Goal: Task Accomplishment & Management: Use online tool/utility

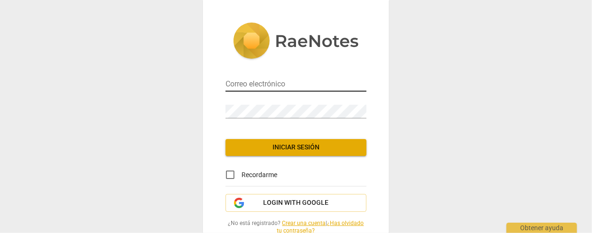
click at [339, 83] on input "email" at bounding box center [295, 85] width 141 height 14
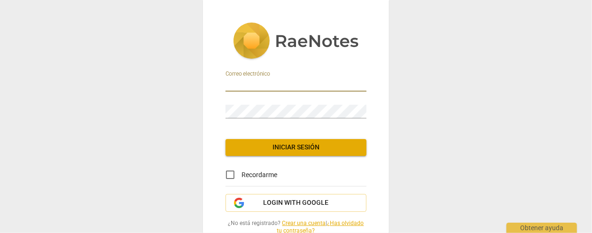
type input "[EMAIL_ADDRESS][DOMAIN_NAME]"
click at [306, 144] on span "Iniciar sesión" at bounding box center [296, 147] width 126 height 9
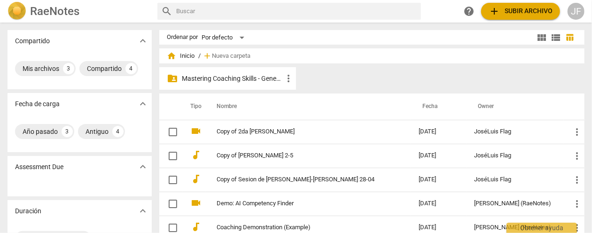
click at [285, 81] on span "more_vert" at bounding box center [288, 78] width 11 height 11
click at [263, 76] on div at bounding box center [296, 116] width 592 height 233
click at [263, 76] on p "Mastering Coaching Skills - Generación 31" at bounding box center [232, 79] width 101 height 10
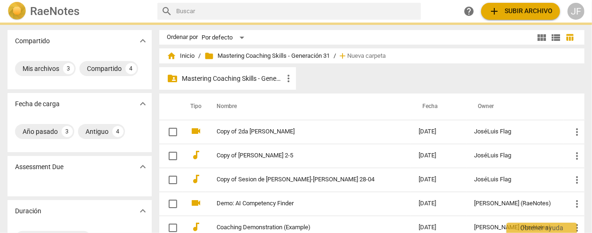
click at [263, 76] on p "Mastering Coaching Skills - Generación 31" at bounding box center [232, 79] width 101 height 10
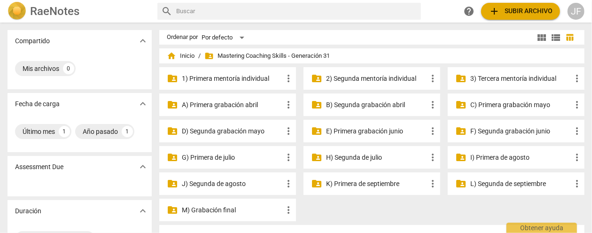
click at [527, 79] on p "3) Tercera mentoría individual" at bounding box center [520, 79] width 101 height 10
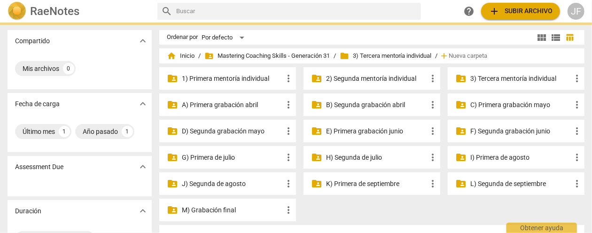
click at [527, 79] on p "3) Tercera mentoría individual" at bounding box center [520, 79] width 101 height 10
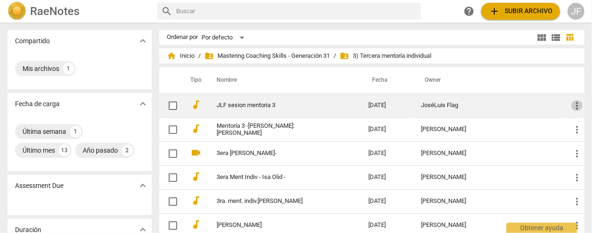
click at [572, 103] on span "more_vert" at bounding box center [576, 105] width 11 height 11
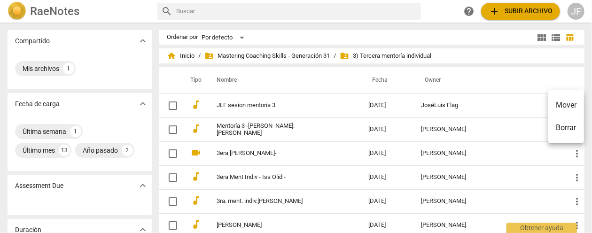
click at [450, 107] on div at bounding box center [296, 116] width 592 height 233
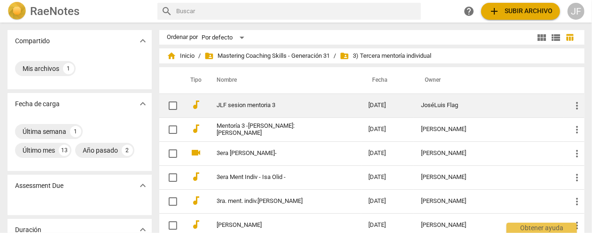
click at [232, 107] on link "JLF sesion mentoria 3" at bounding box center [276, 105] width 118 height 7
click at [232, 0] on html "RaeNotes search help add Subir archivo JF Compartido expand_more Mis archivos 1…" at bounding box center [296, 0] width 592 height 0
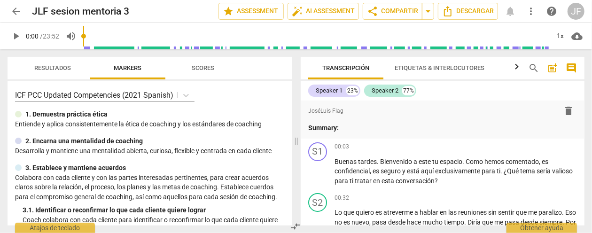
click at [554, 70] on span "post_add" at bounding box center [552, 67] width 11 height 11
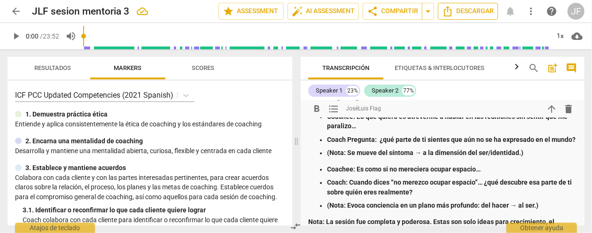
scroll to position [953, 0]
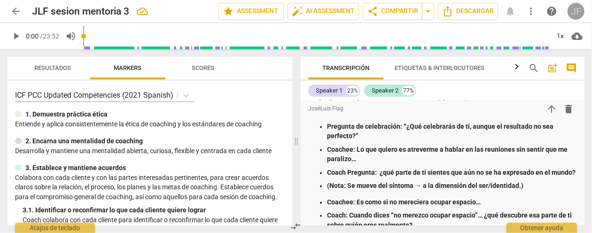
click at [570, 8] on div "JF" at bounding box center [575, 11] width 17 height 17
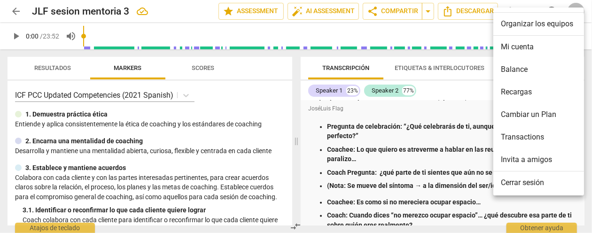
scroll to position [46, 0]
click at [532, 180] on li "Cerrar sesión" at bounding box center [540, 182] width 94 height 23
